Goal: Task Accomplishment & Management: Use online tool/utility

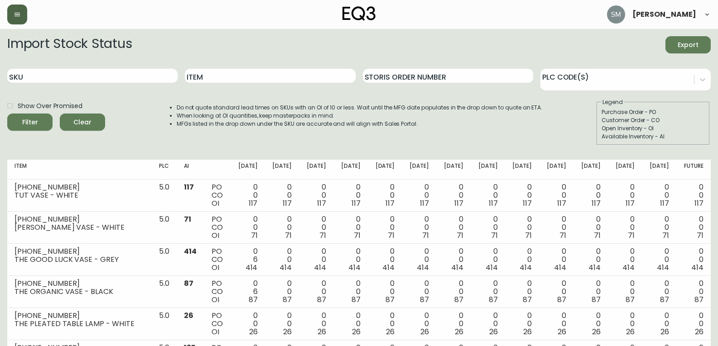
click at [18, 13] on icon "button" at bounding box center [16, 15] width 5 height 4
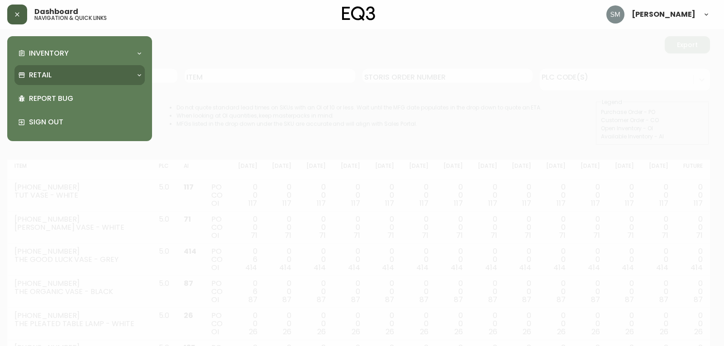
click at [63, 77] on div "Retail" at bounding box center [75, 75] width 114 height 10
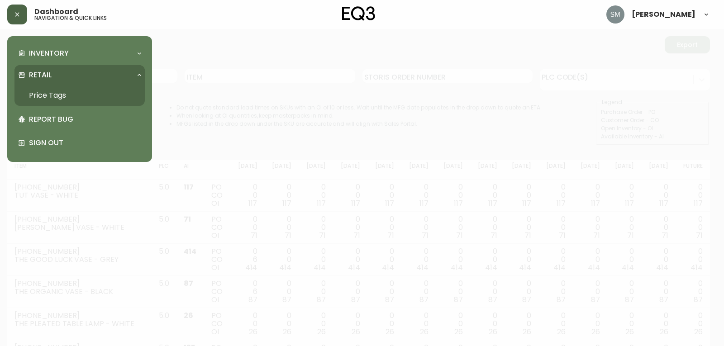
click at [70, 93] on link "Price Tags" at bounding box center [79, 95] width 130 height 21
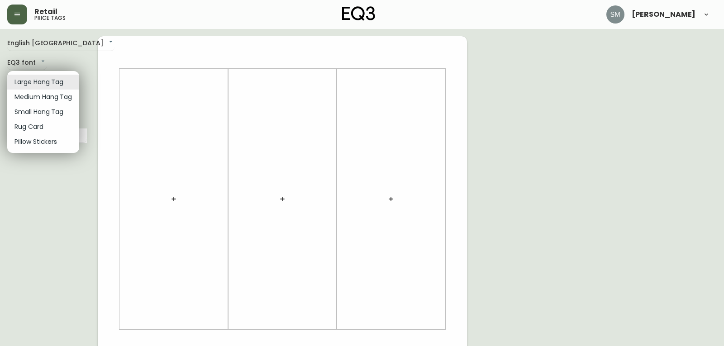
click at [67, 79] on body "Retail price tags [PERSON_NAME] English [GEOGRAPHIC_DATA] en_CA EQ3 font EQ3 La…" at bounding box center [362, 322] width 724 height 645
click at [42, 114] on li "Small Hang Tag" at bounding box center [43, 112] width 72 height 15
type input "small"
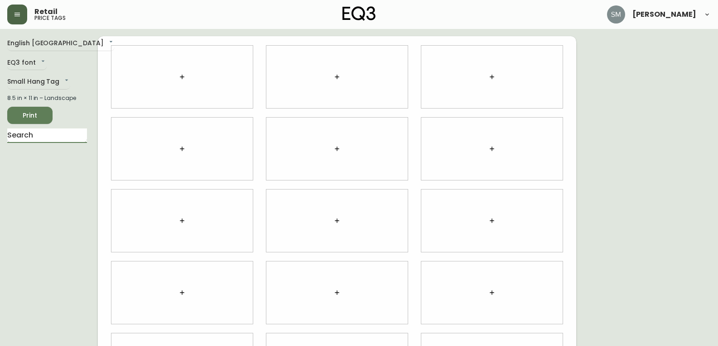
click at [44, 134] on input "text" at bounding box center [47, 136] width 80 height 14
type input "kuzco"
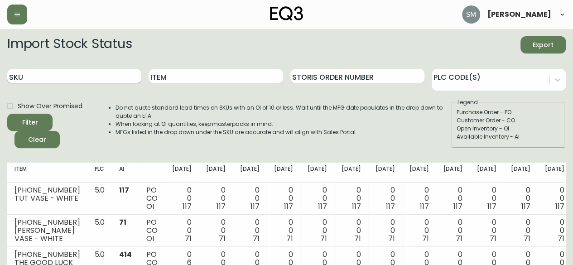
click at [77, 73] on input "SKU" at bounding box center [74, 76] width 134 height 14
click at [7, 114] on button "Filter" at bounding box center [29, 122] width 45 height 17
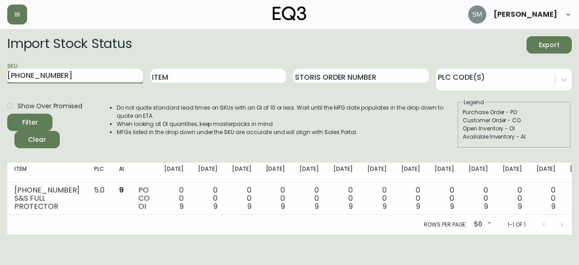
click at [105, 73] on input "5370-260-0" at bounding box center [75, 76] width 136 height 14
click at [7, 114] on button "Filter" at bounding box center [29, 122] width 45 height 17
type input "5370-460-0"
click at [7, 114] on button "Filter" at bounding box center [29, 122] width 45 height 17
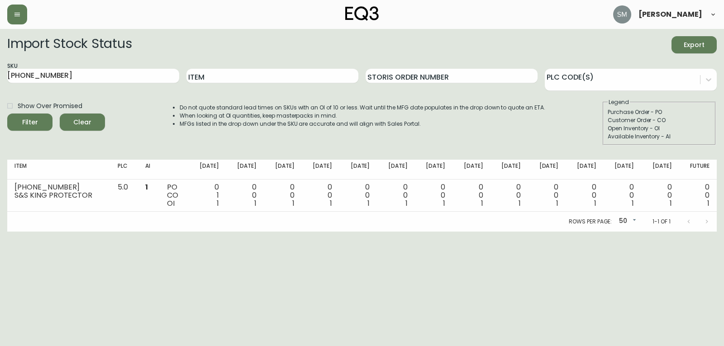
click at [436, 232] on html "Stephanie Molyneux Import Stock Status Export SKU 5370-460-0 Item Storis Order …" at bounding box center [362, 116] width 724 height 232
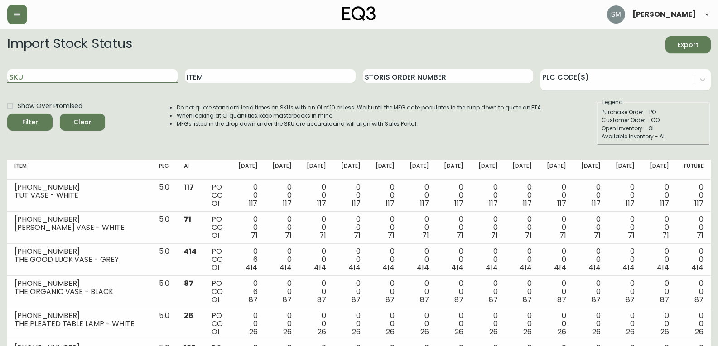
click at [144, 79] on input "SKU" at bounding box center [92, 76] width 170 height 14
type input "3170"
click at [7, 114] on button "Filter" at bounding box center [29, 122] width 45 height 17
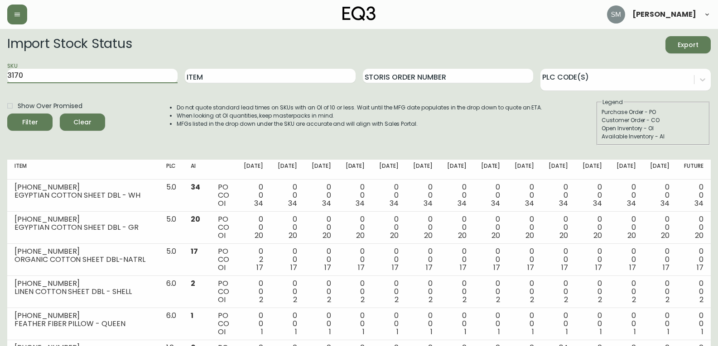
click at [682, 46] on span "Export" at bounding box center [687, 44] width 31 height 11
